Goal: Information Seeking & Learning: Find specific fact

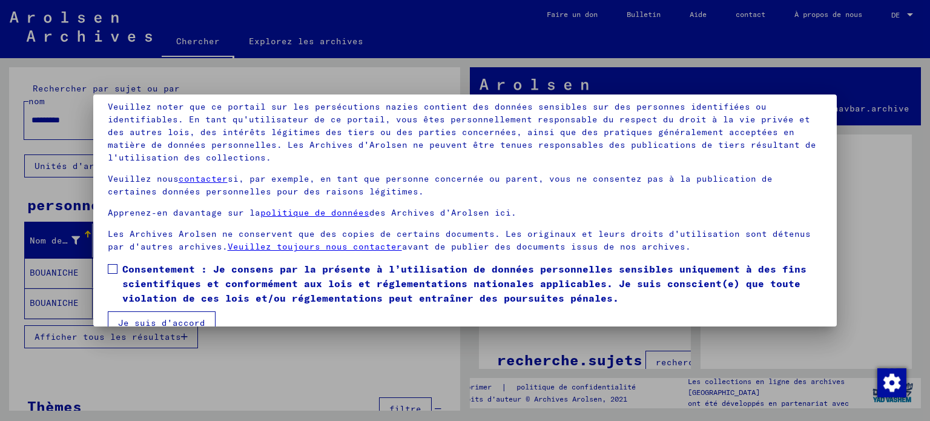
scroll to position [102, 0]
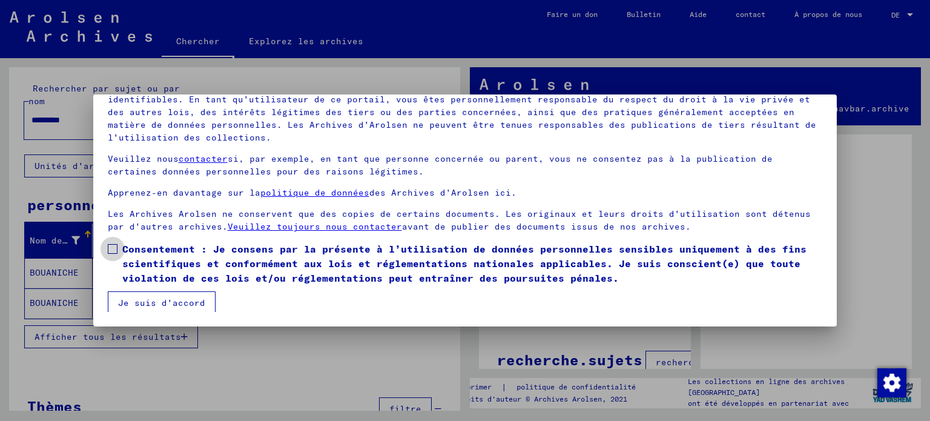
click at [119, 246] on label "Consentement : Je consens par la présente à l’utilisation de données personnell…" at bounding box center [465, 263] width 715 height 44
click at [138, 297] on font "Je suis d'accord" at bounding box center [161, 302] width 87 height 11
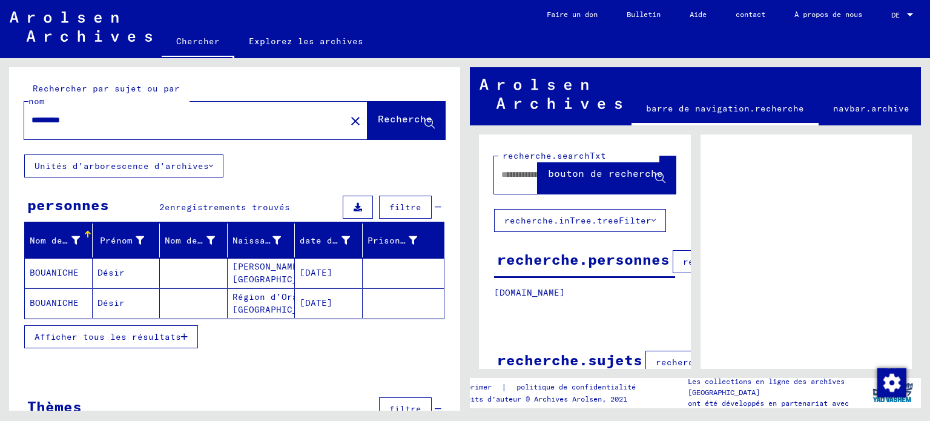
click at [902, 13] on span "DE" at bounding box center [897, 15] width 13 height 8
click at [897, 26] on span "Anglais" at bounding box center [890, 22] width 53 height 22
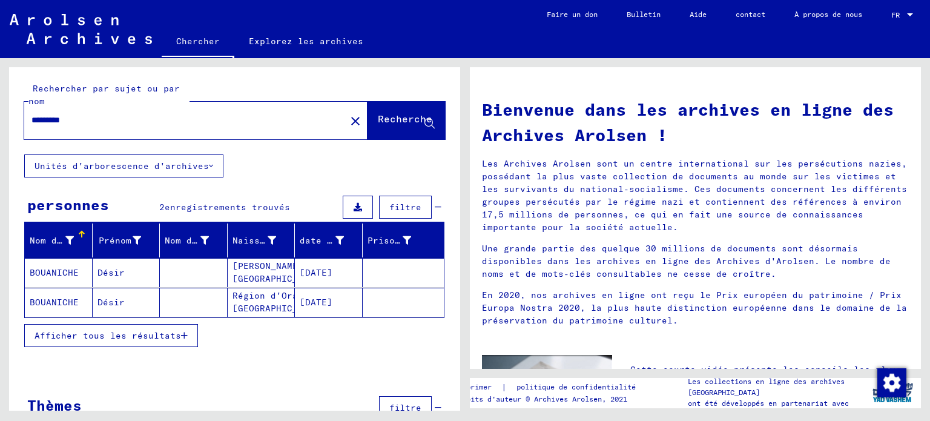
click at [100, 131] on div "*********" at bounding box center [177, 120] width 307 height 27
click at [96, 119] on input "*********" at bounding box center [181, 120] width 300 height 13
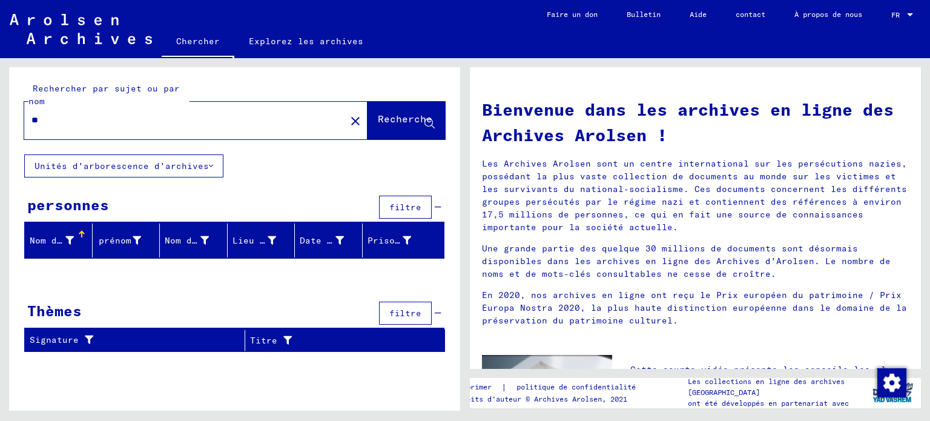
type input "*"
type input "******"
click at [378, 125] on font "Recherche" at bounding box center [405, 120] width 54 height 12
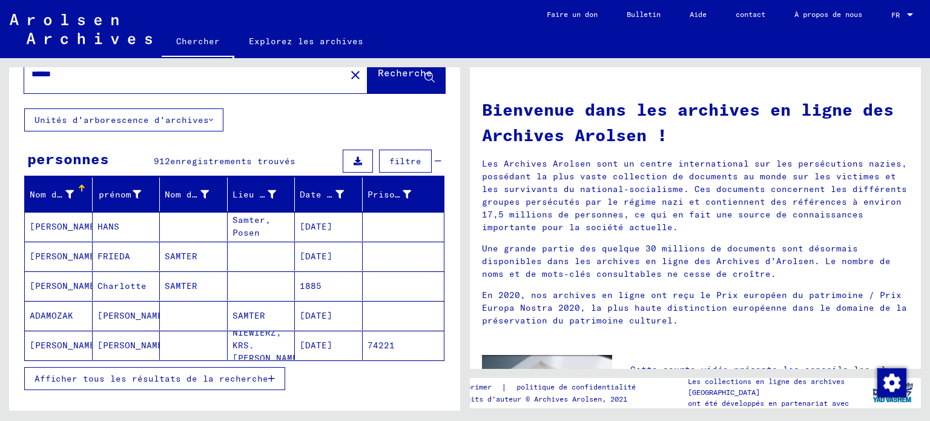
scroll to position [71, 0]
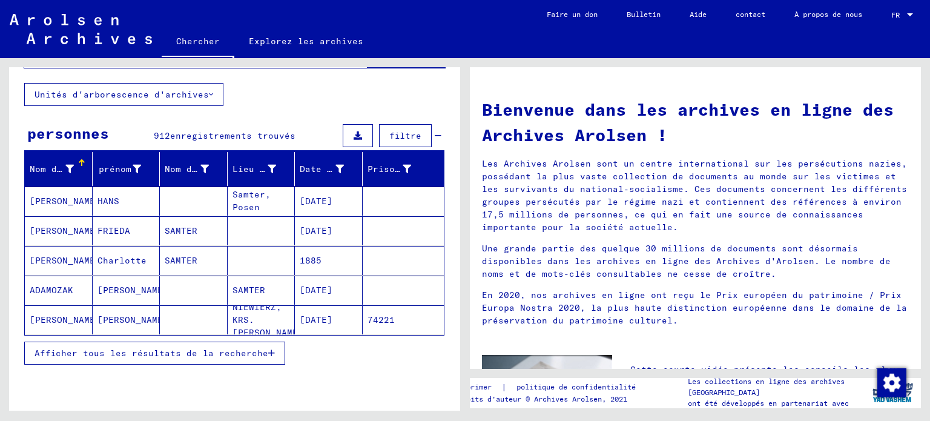
click at [271, 350] on button "Afficher tous les résultats de la recherche" at bounding box center [154, 352] width 261 height 23
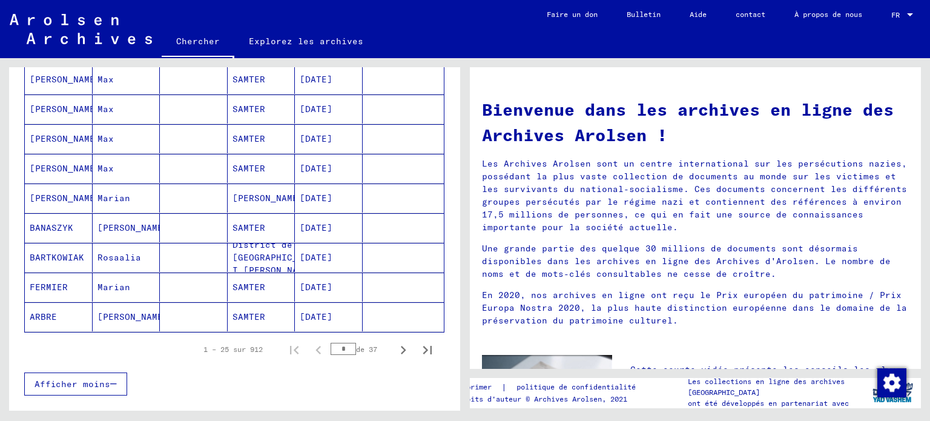
scroll to position [770, 0]
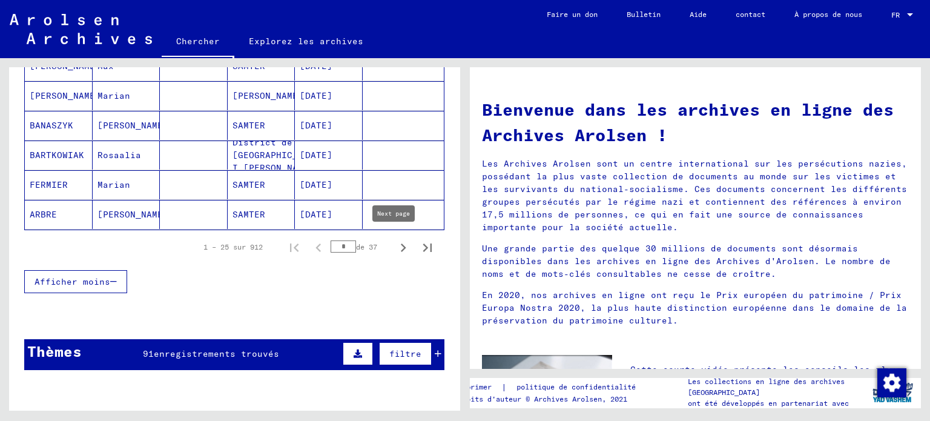
click at [398, 244] on icon "Page suivante" at bounding box center [403, 247] width 17 height 17
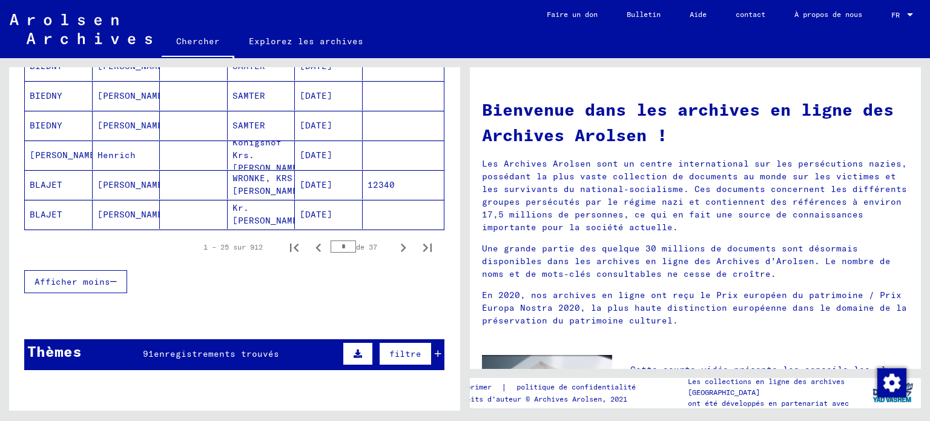
click at [398, 244] on icon "Page suivante" at bounding box center [403, 247] width 17 height 17
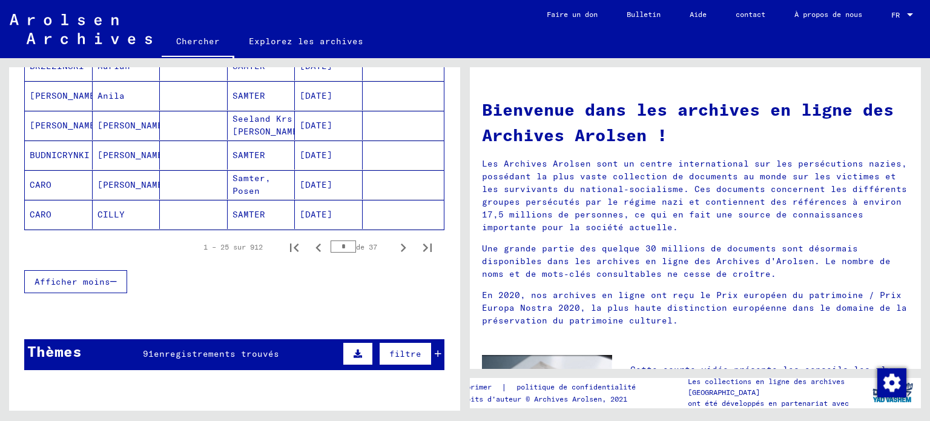
click at [398, 244] on icon "Page suivante" at bounding box center [403, 247] width 17 height 17
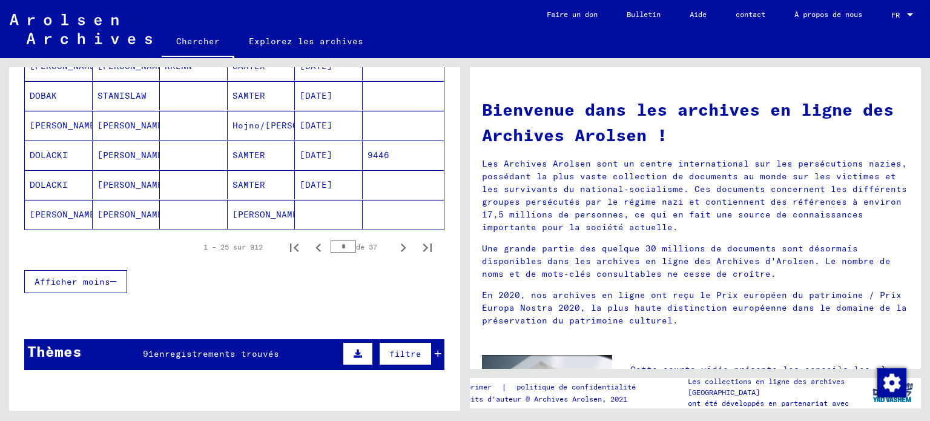
click at [398, 244] on icon "Page suivante" at bounding box center [403, 247] width 17 height 17
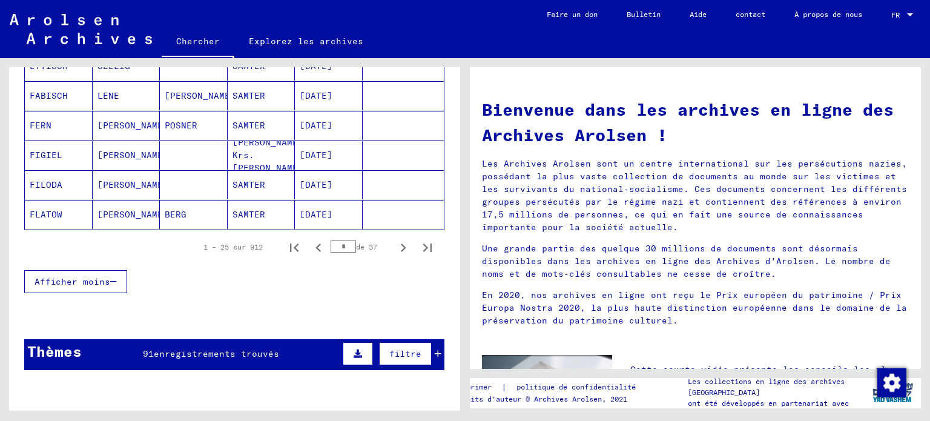
click at [398, 244] on icon "Page suivante" at bounding box center [403, 247] width 17 height 17
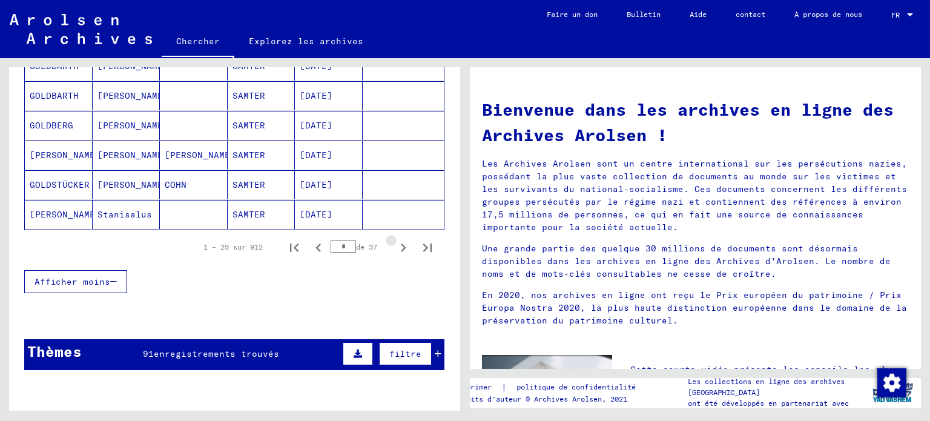
click at [398, 244] on icon "Page suivante" at bounding box center [403, 247] width 17 height 17
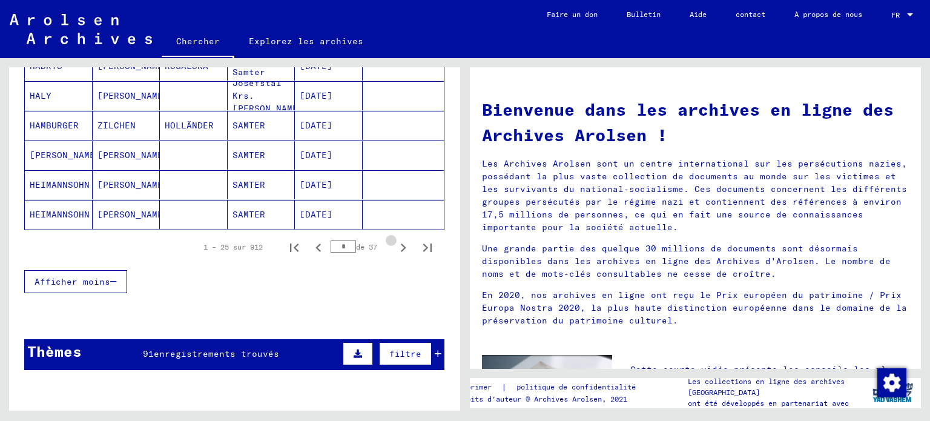
click at [398, 244] on icon "Page suivante" at bounding box center [403, 247] width 17 height 17
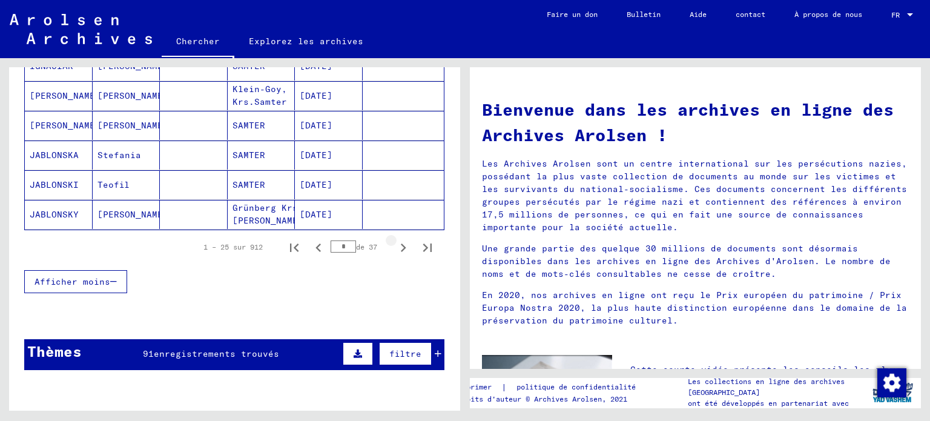
click at [398, 244] on icon "Page suivante" at bounding box center [403, 247] width 17 height 17
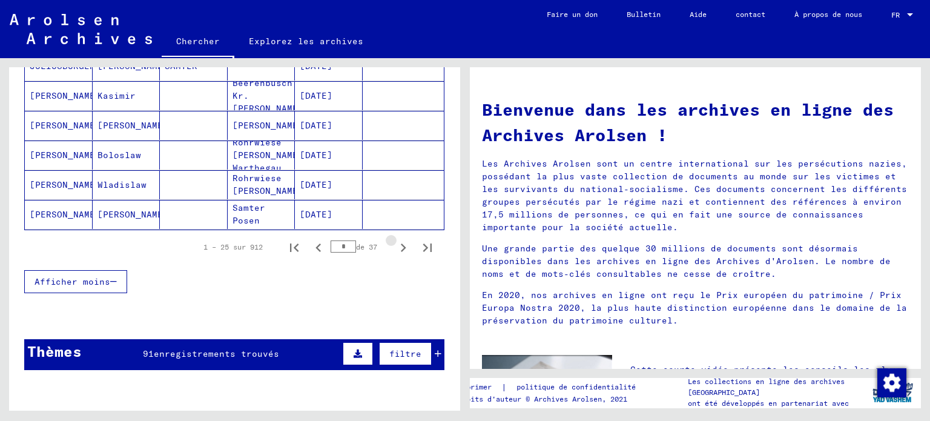
click at [398, 244] on icon "Page suivante" at bounding box center [403, 247] width 17 height 17
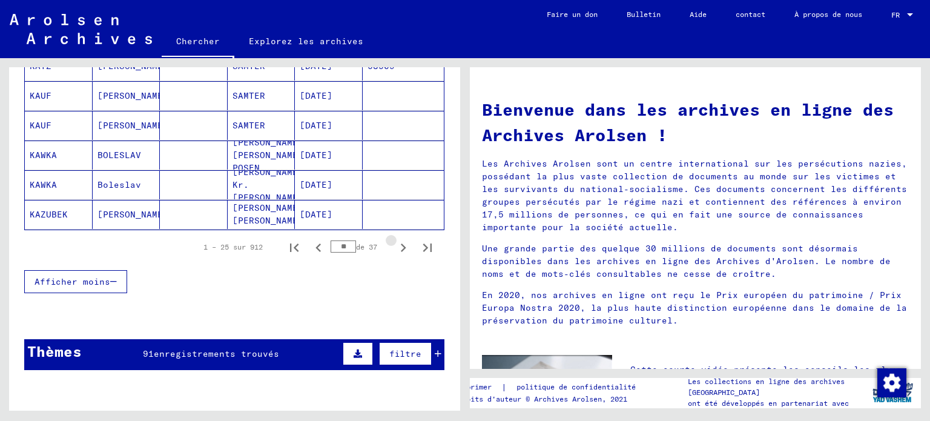
click at [398, 244] on icon "Page suivante" at bounding box center [403, 247] width 17 height 17
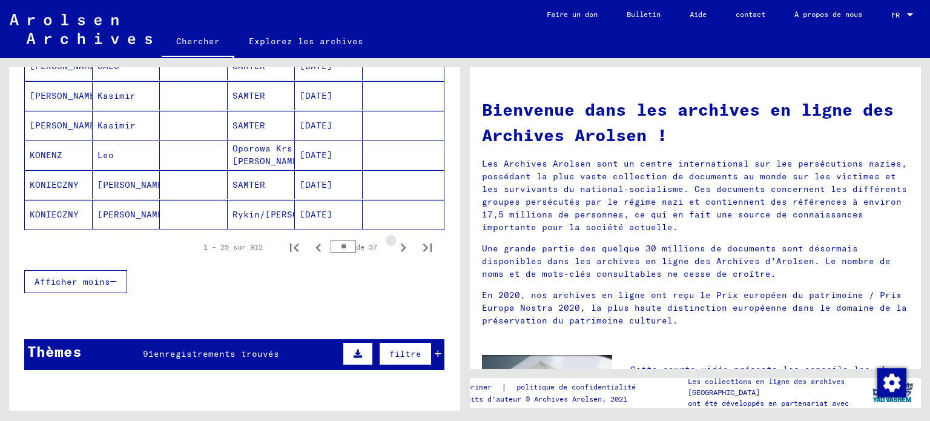
click at [398, 244] on icon "Page suivante" at bounding box center [403, 247] width 17 height 17
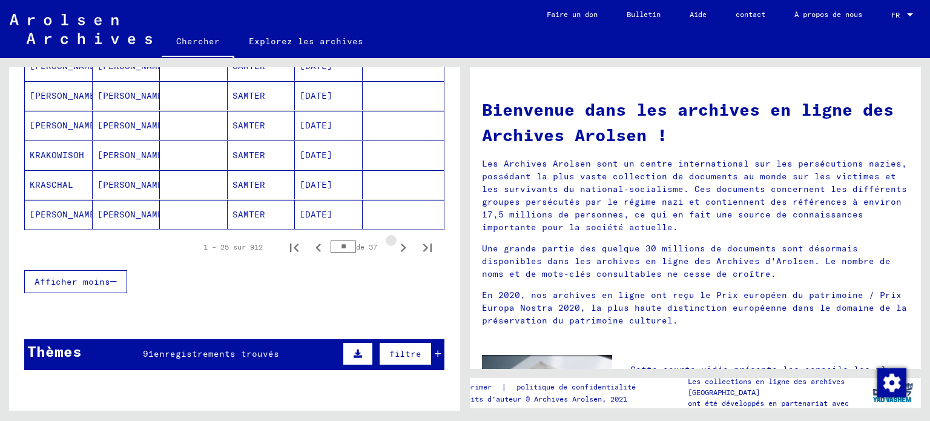
click at [398, 244] on icon "Page suivante" at bounding box center [403, 247] width 17 height 17
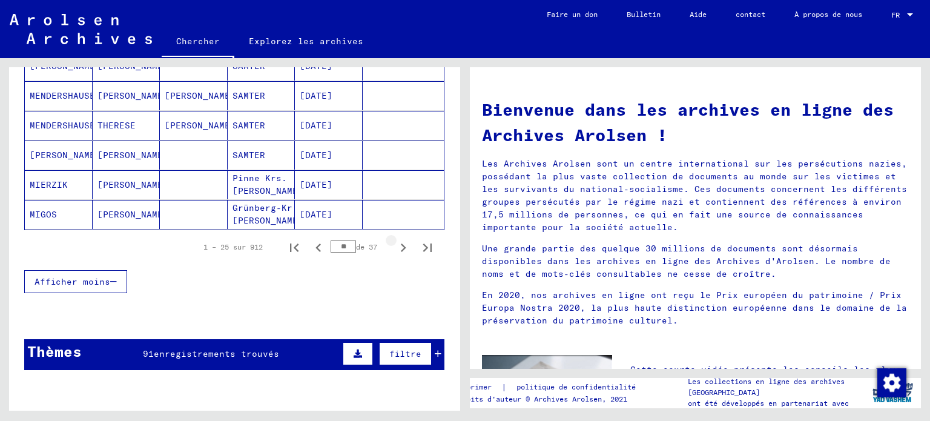
click at [398, 244] on icon "Page suivante" at bounding box center [403, 247] width 17 height 17
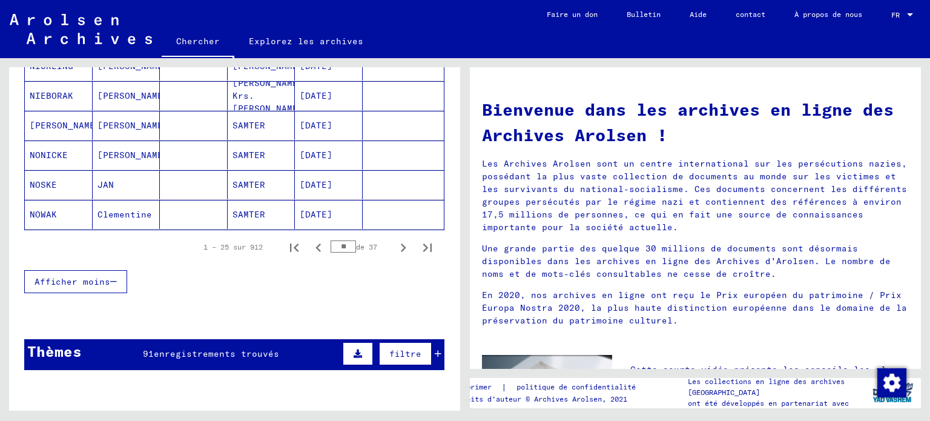
click at [398, 244] on icon "Page suivante" at bounding box center [403, 247] width 17 height 17
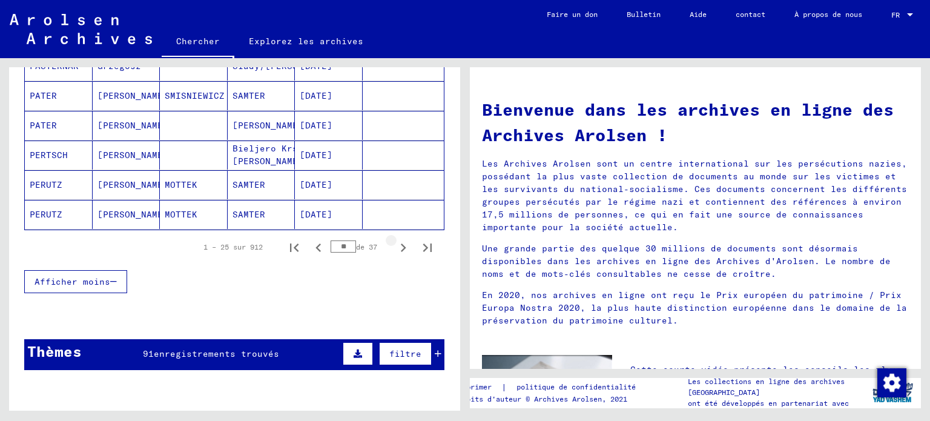
click at [398, 244] on icon "Page suivante" at bounding box center [403, 247] width 17 height 17
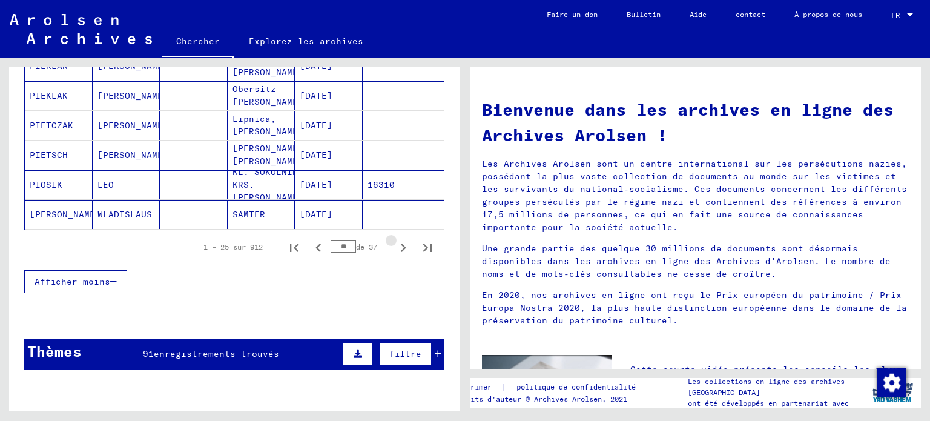
click at [398, 244] on icon "Page suivante" at bounding box center [403, 247] width 17 height 17
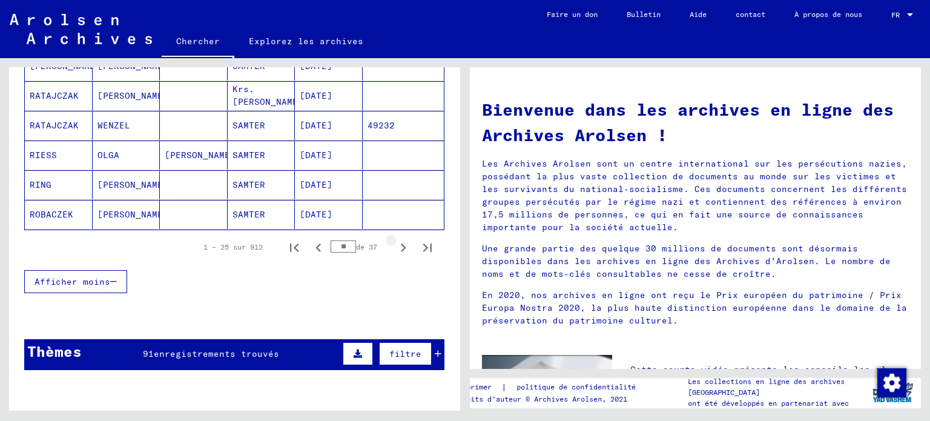
click at [398, 244] on icon "Page suivante" at bounding box center [403, 247] width 17 height 17
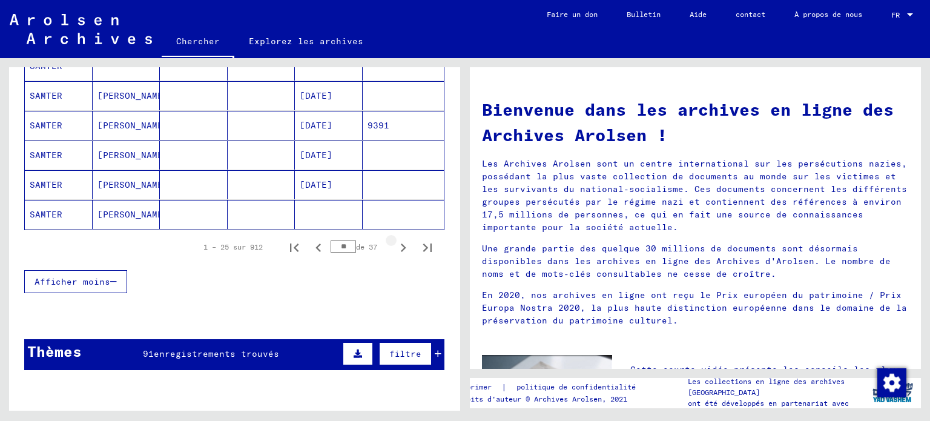
click at [398, 244] on icon "Page suivante" at bounding box center [403, 247] width 17 height 17
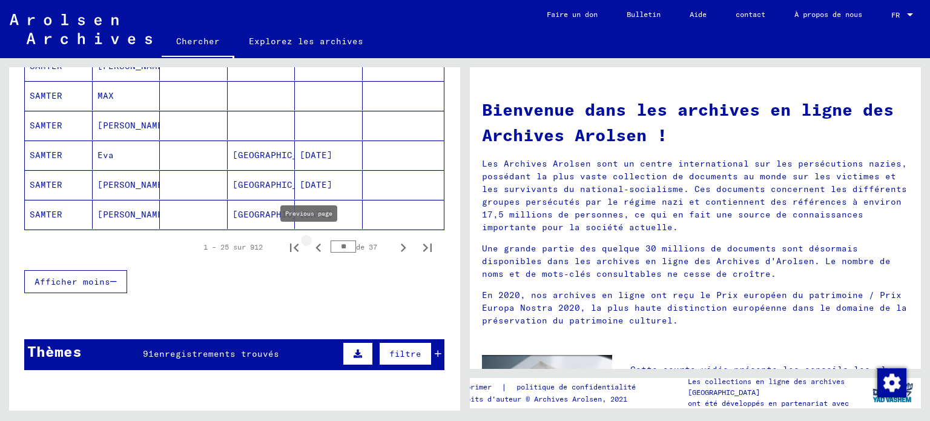
click at [312, 244] on icon "Page précédente" at bounding box center [318, 247] width 17 height 17
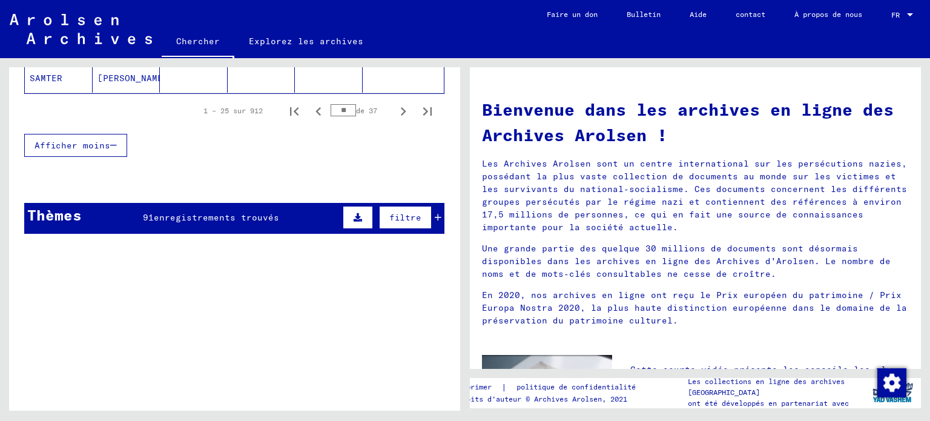
scroll to position [742, 0]
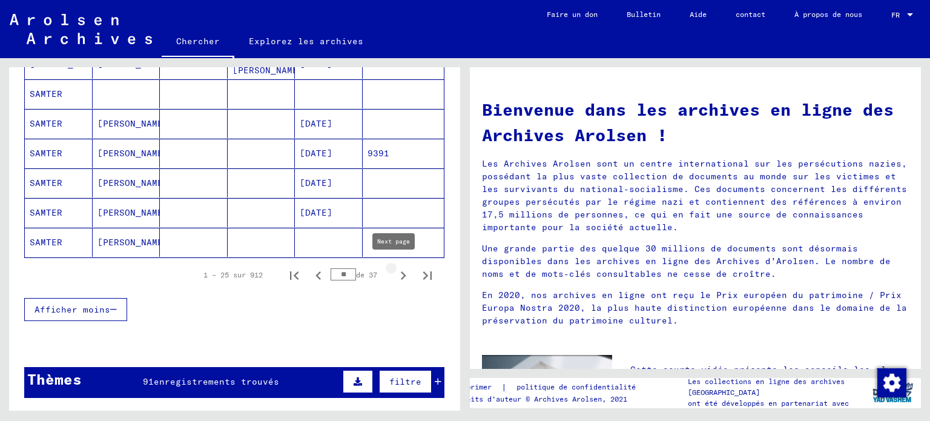
click at [395, 267] on icon "Page suivante" at bounding box center [403, 275] width 17 height 17
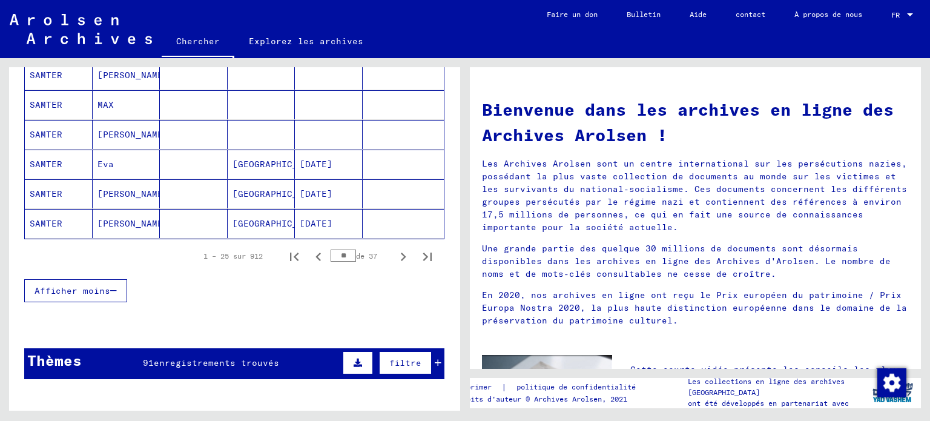
scroll to position [796, 0]
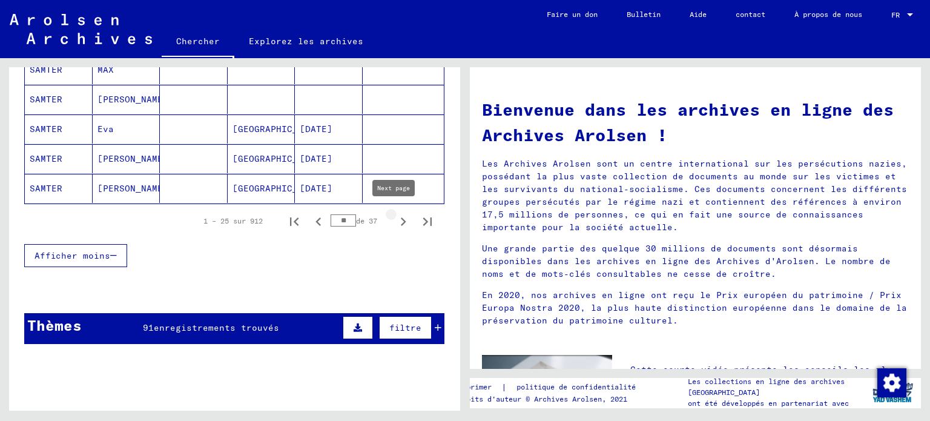
click at [395, 222] on icon "Page suivante" at bounding box center [403, 221] width 17 height 17
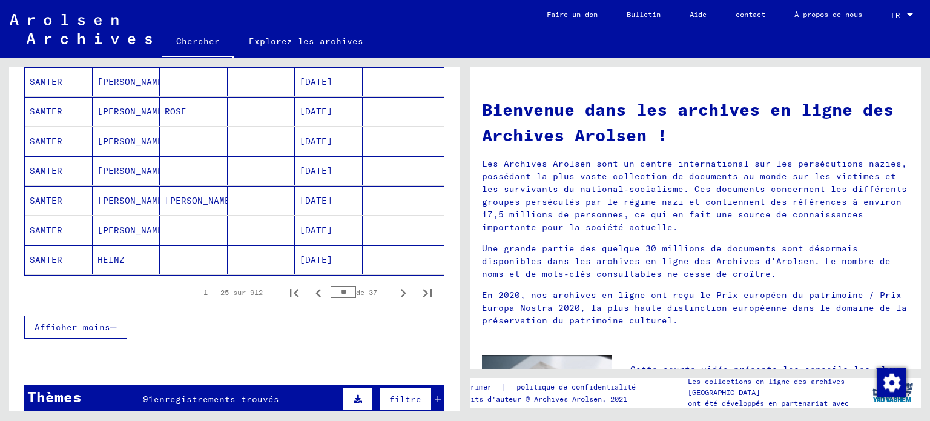
scroll to position [729, 0]
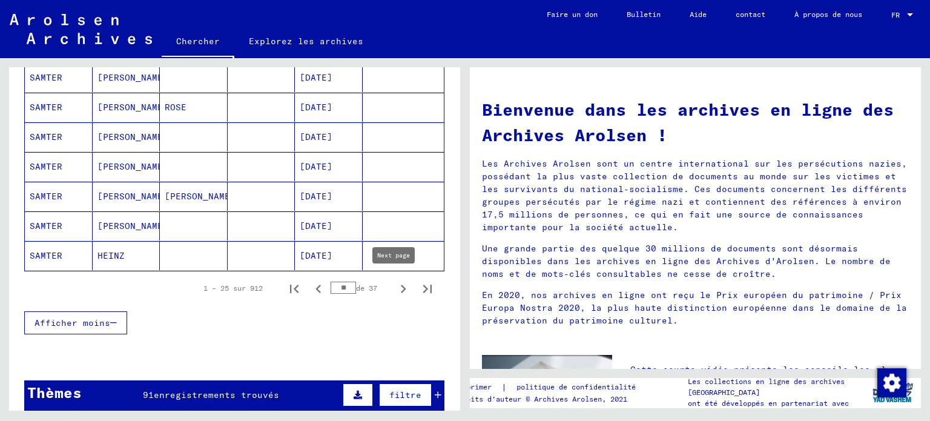
click at [395, 281] on icon "Page suivante" at bounding box center [403, 288] width 17 height 17
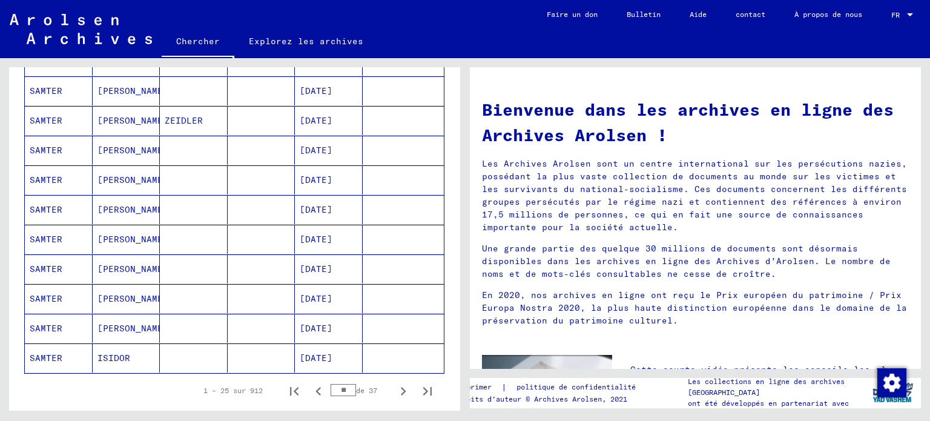
scroll to position [680, 0]
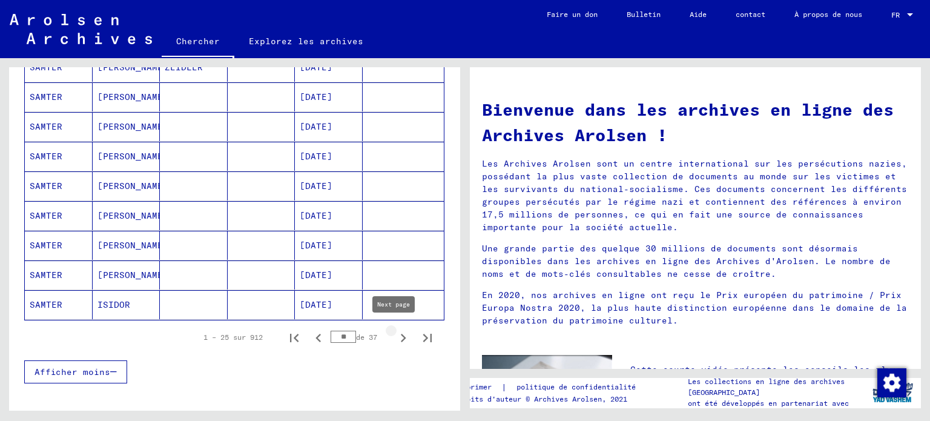
click at [399, 338] on icon "Page suivante" at bounding box center [403, 337] width 17 height 17
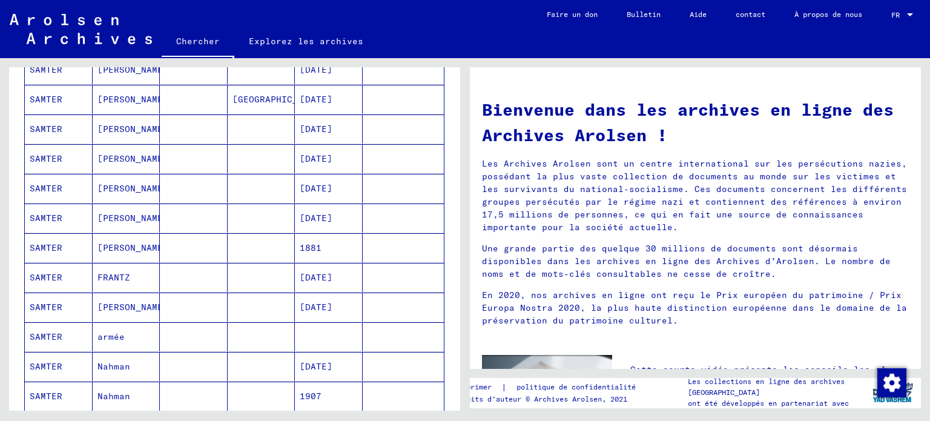
click at [80, 367] on mat-cell "SAMTER" at bounding box center [59, 366] width 68 height 29
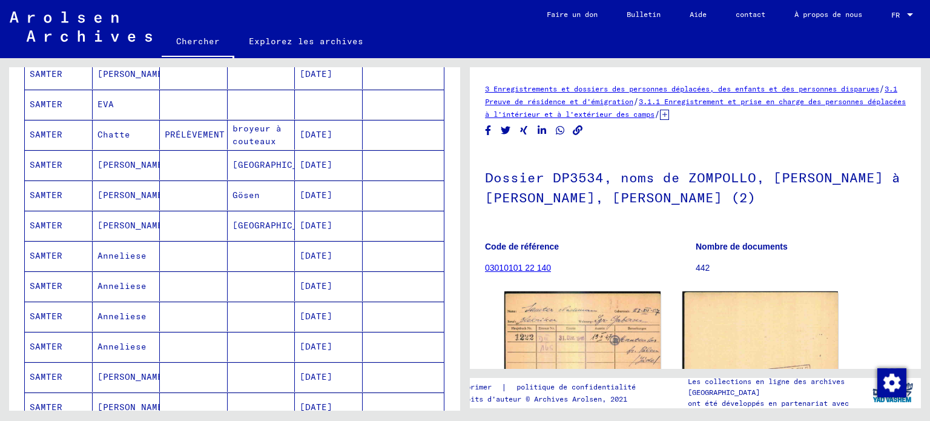
scroll to position [74, 0]
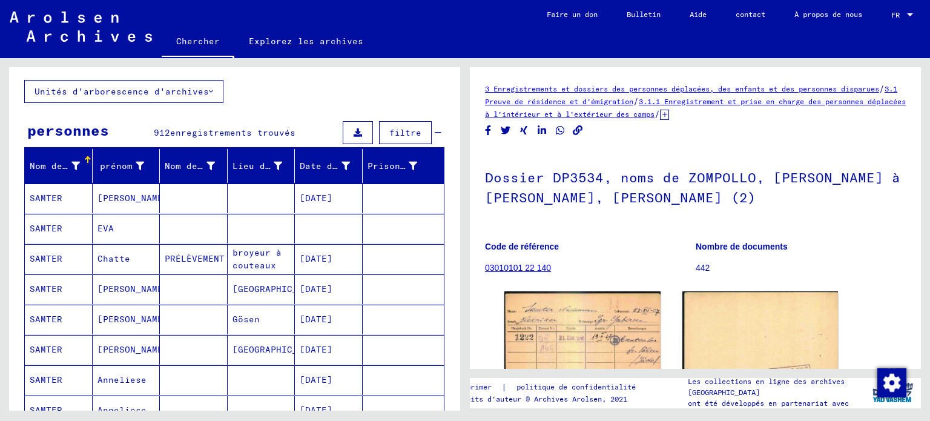
click at [90, 231] on mat-cell "SAMTER" at bounding box center [59, 229] width 68 height 30
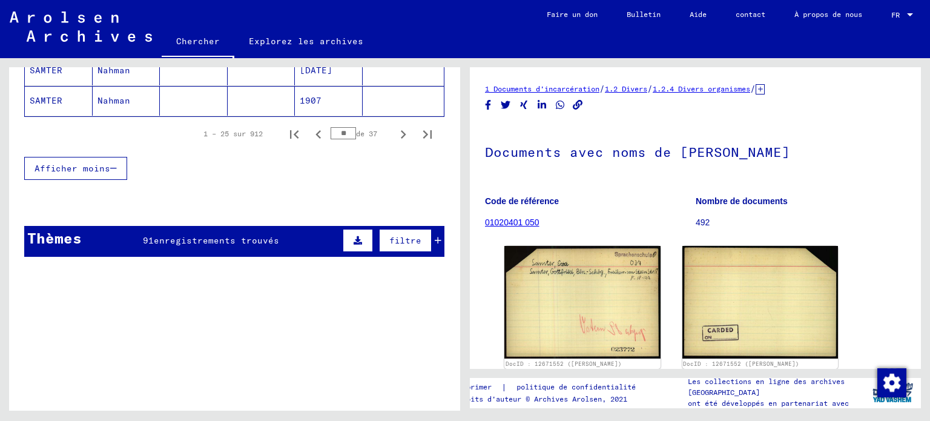
scroll to position [778, 0]
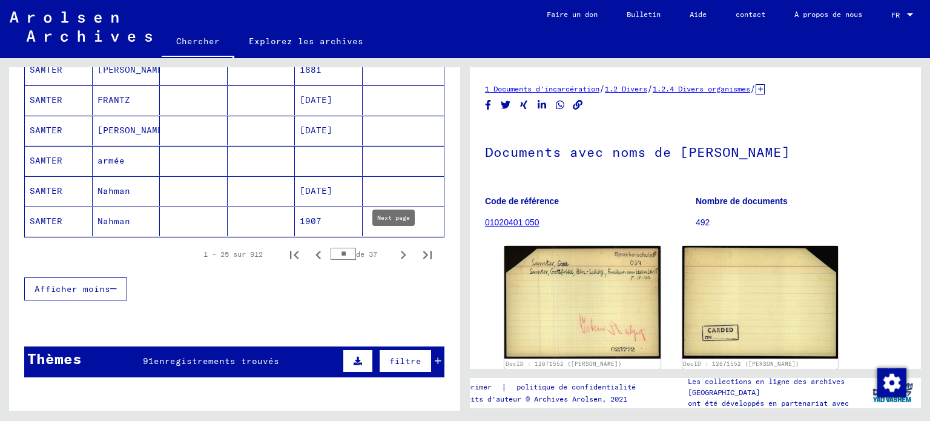
click at [395, 246] on icon "Page suivante" at bounding box center [403, 254] width 17 height 17
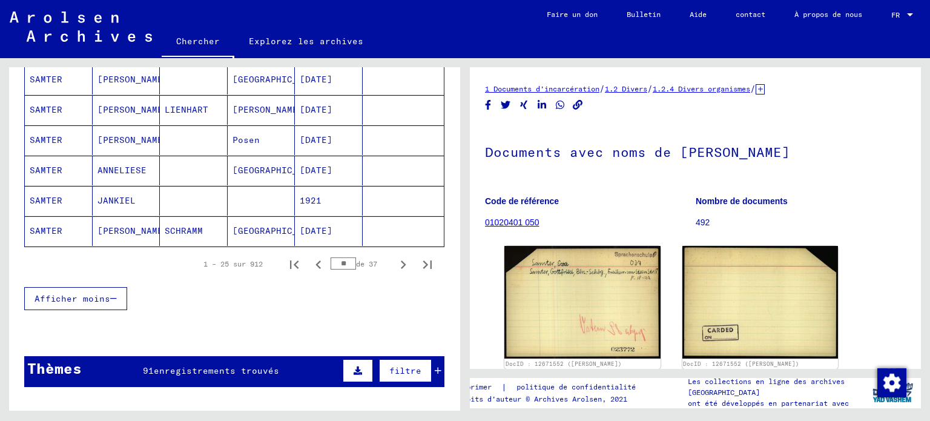
scroll to position [772, 0]
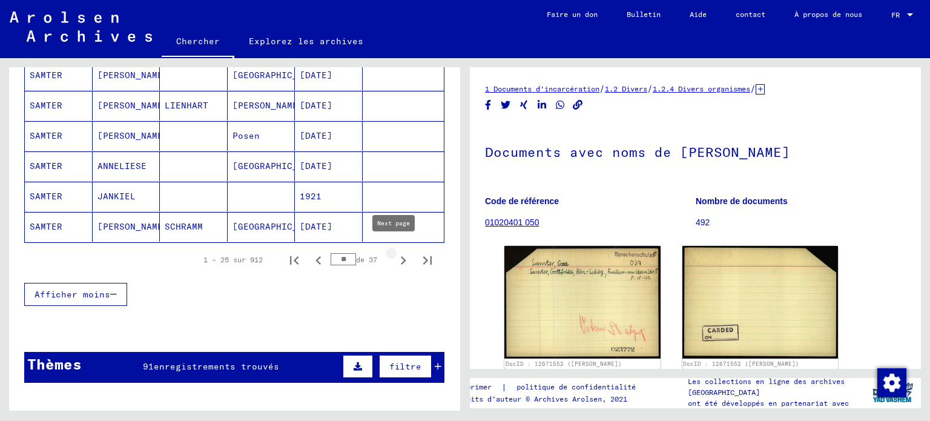
click at [401, 256] on icon "Page suivante" at bounding box center [403, 260] width 5 height 8
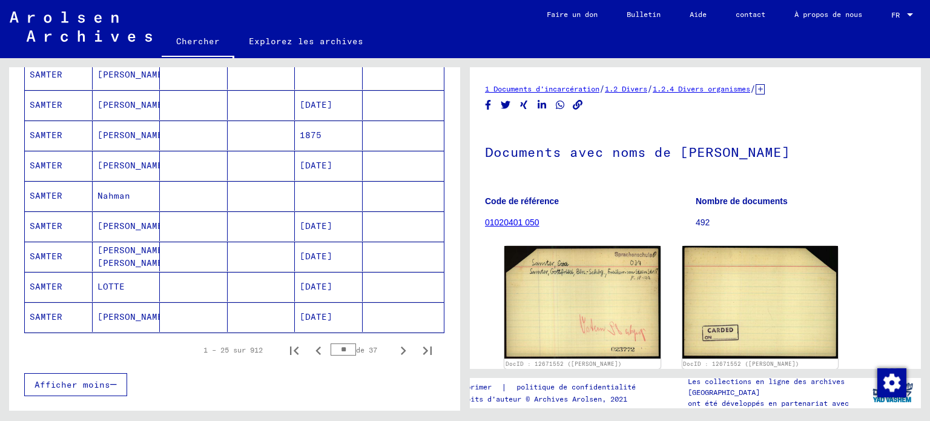
scroll to position [717, 0]
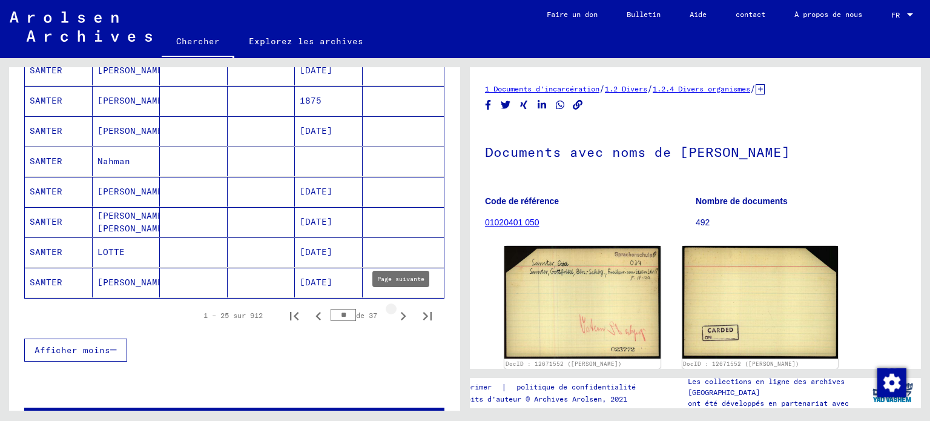
click at [401, 312] on icon "Page suivante" at bounding box center [403, 316] width 5 height 8
type input "**"
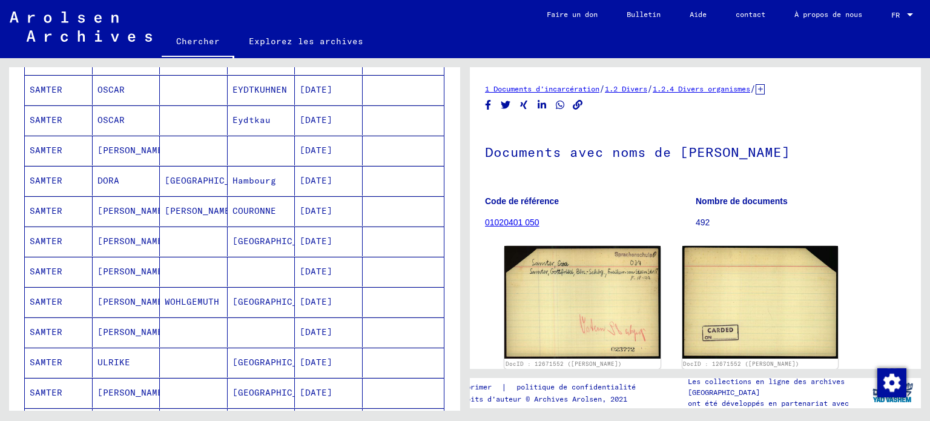
scroll to position [0, 0]
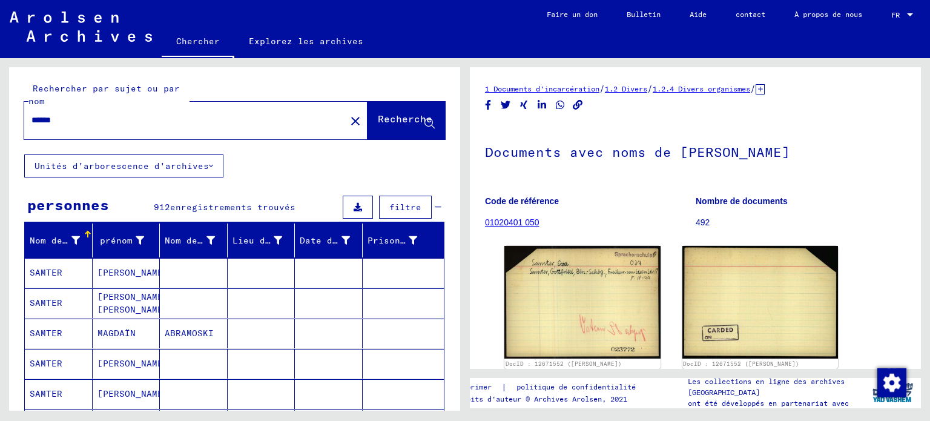
click at [131, 99] on div "Rechercher par sujet ou par nom" at bounding box center [108, 94] width 161 height 25
drag, startPoint x: 98, startPoint y: 115, endPoint x: 0, endPoint y: 139, distance: 100.8
click at [0, 139] on div "Rechercher par sujet ou par nom ****** close Recherche Unités d'arborescence d'…" at bounding box center [232, 234] width 465 height 352
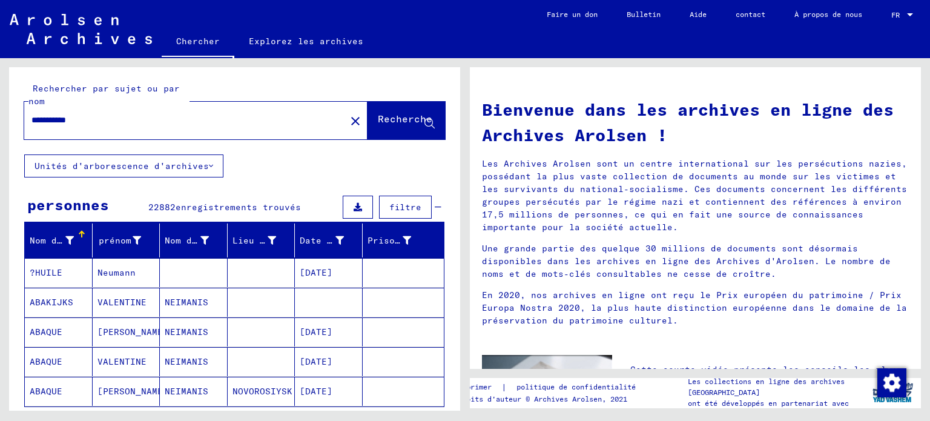
type input "**********"
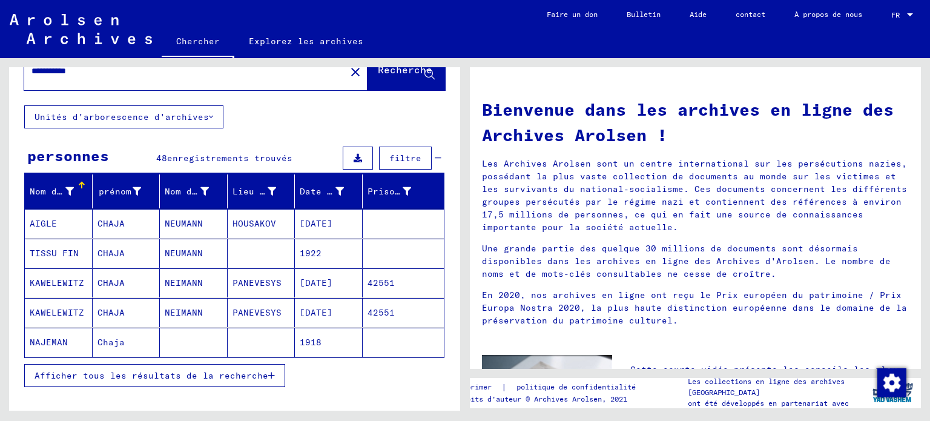
scroll to position [73, 0]
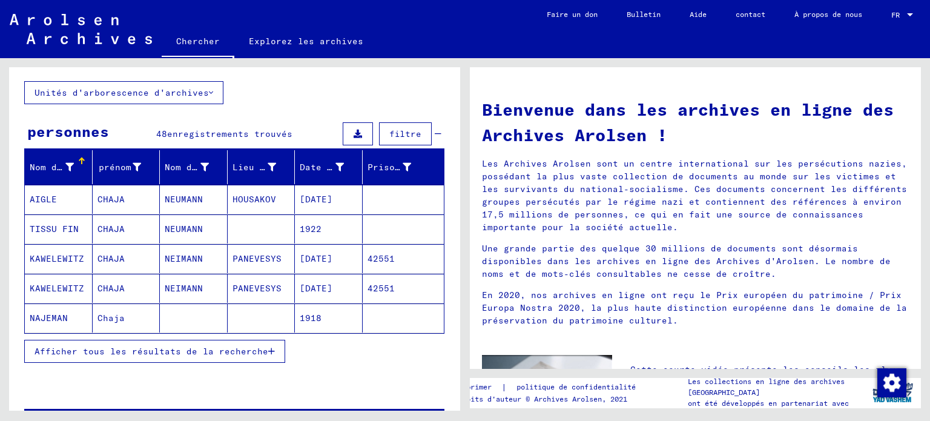
click at [245, 347] on font "Afficher tous les résultats de la recherche" at bounding box center [151, 351] width 234 height 11
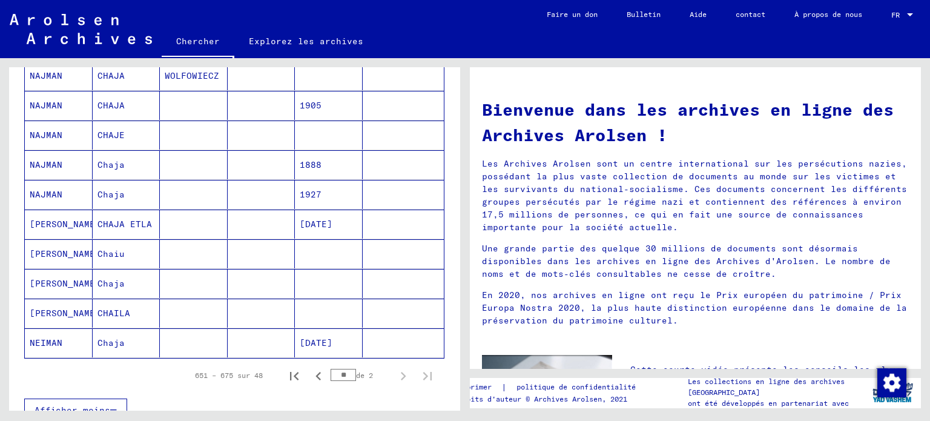
scroll to position [661, 0]
